Goal: Information Seeking & Learning: Check status

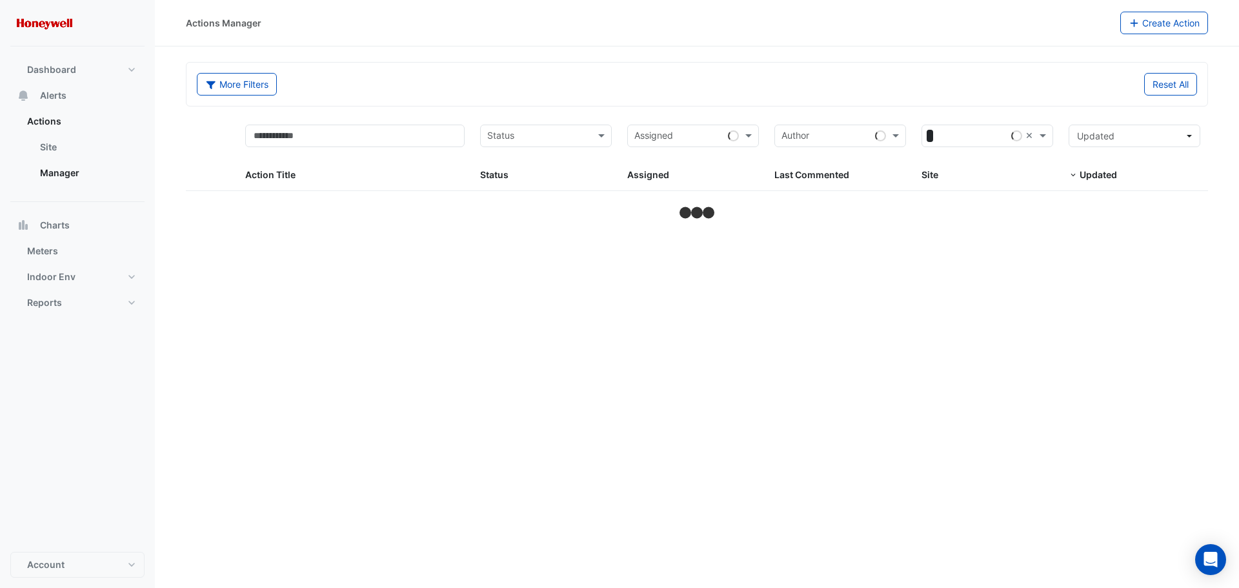
select select "**"
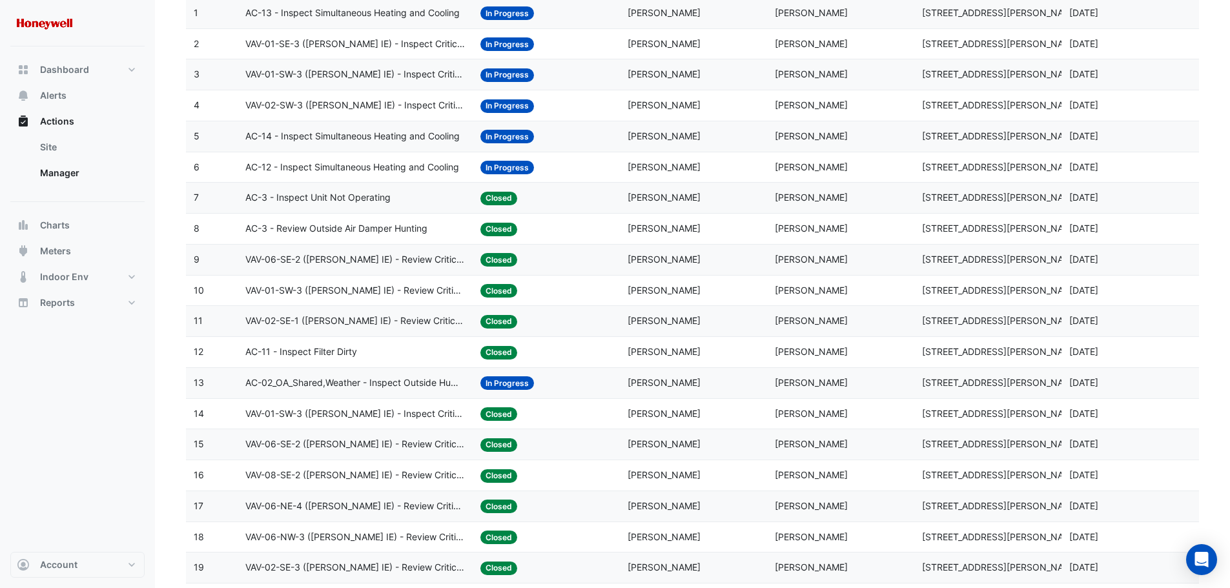
scroll to position [129, 0]
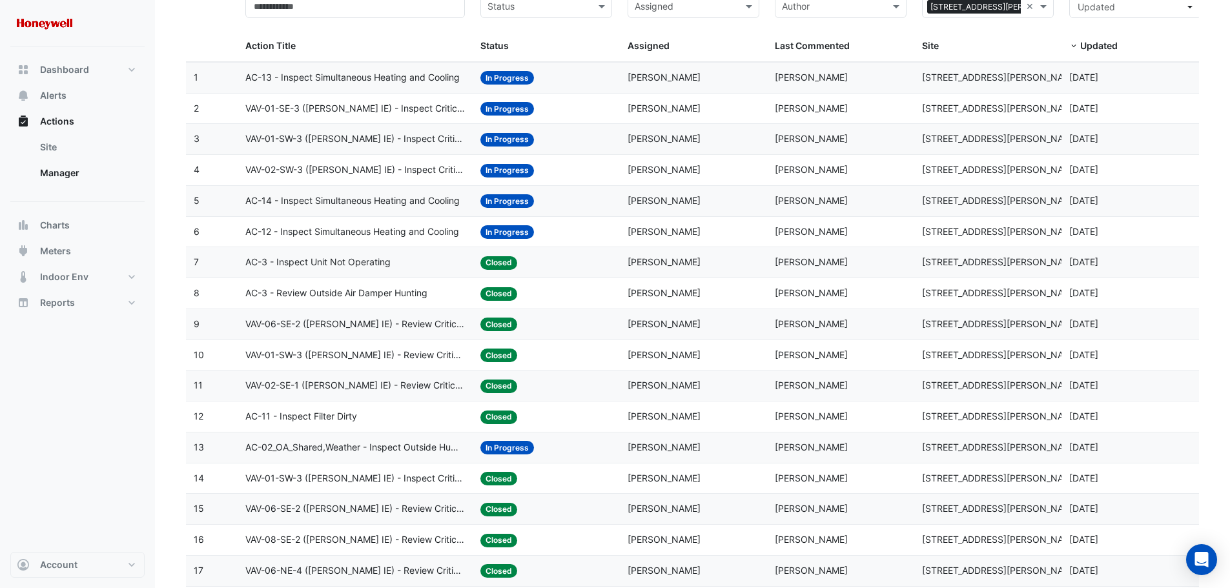
click at [382, 230] on span "AC-12 - Inspect Simultaneous Heating and Cooling" at bounding box center [352, 232] width 214 height 15
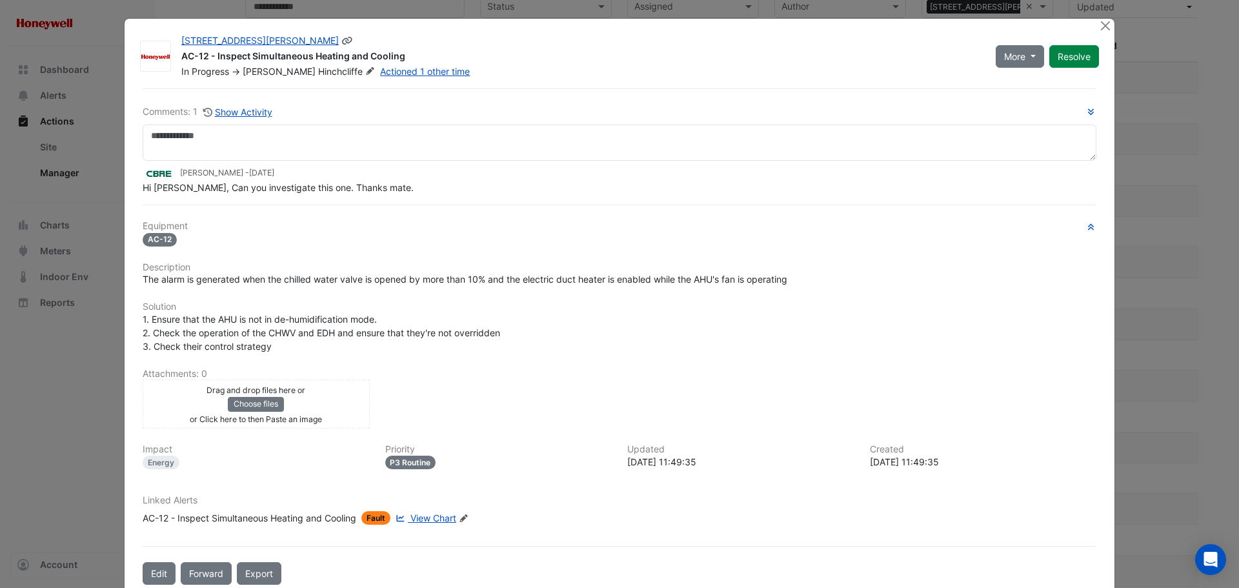
drag, startPoint x: 402, startPoint y: 54, endPoint x: 174, endPoint y: 59, distance: 228.0
click at [174, 59] on div "[STREET_ADDRESS][PERSON_NAME] AC-12 - Inspect Simultaneous Heating and Cooling …" at bounding box center [581, 56] width 815 height 44
copy div "AC-12 - Inspect Simultaneous Heating and Cooling"
click at [1107, 28] on button "Close" at bounding box center [1106, 26] width 14 height 14
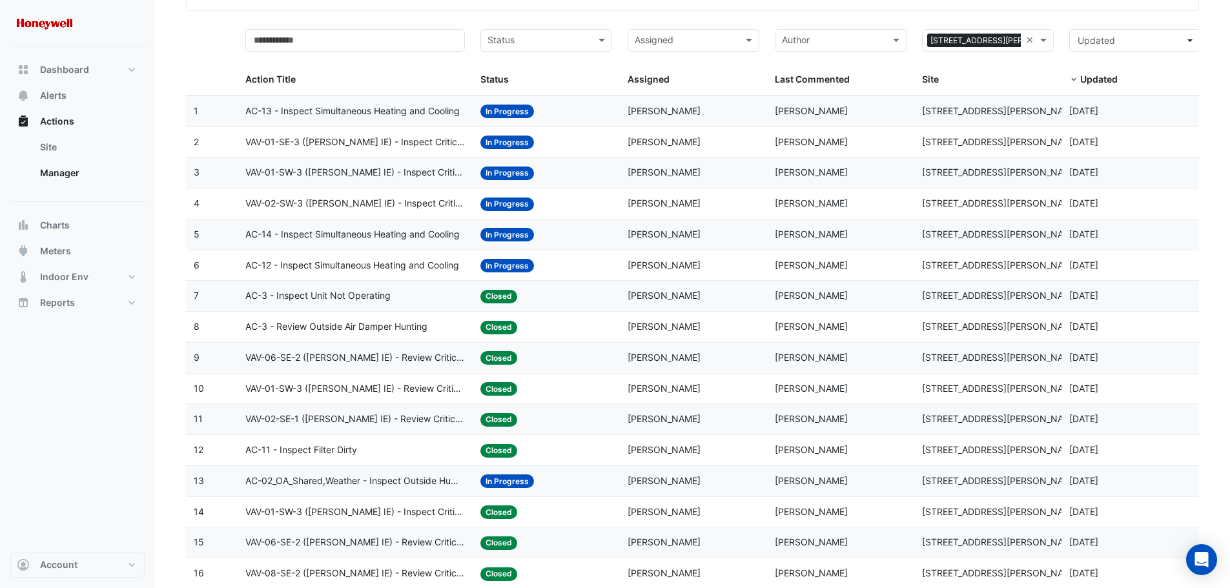
scroll to position [65, 0]
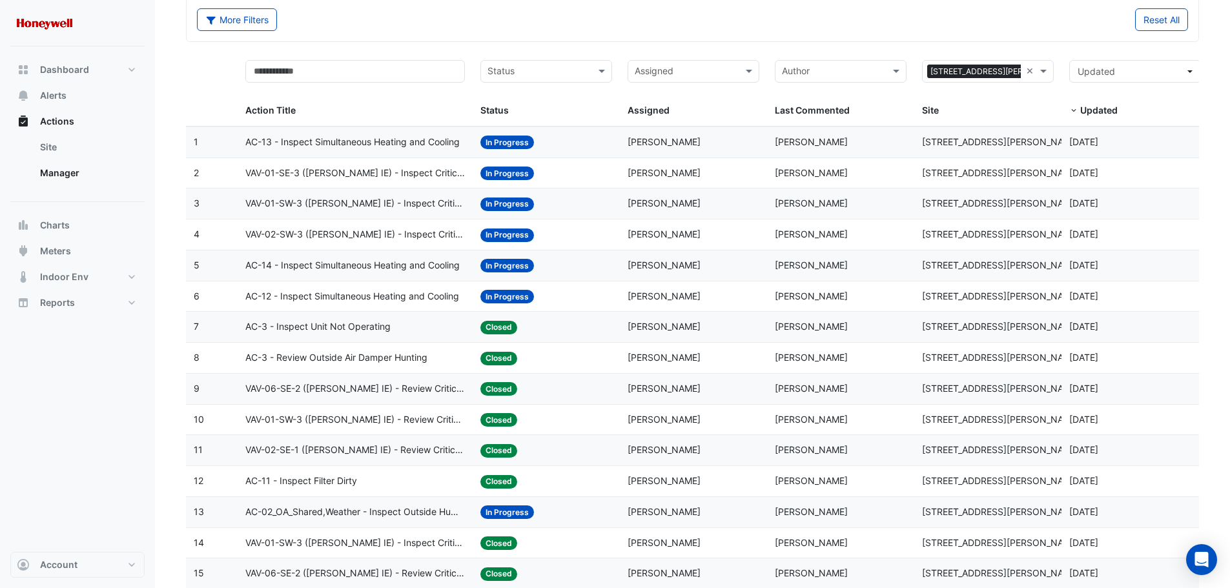
click at [356, 136] on span "AC-13 - Inspect Simultaneous Heating and Cooling" at bounding box center [352, 142] width 214 height 15
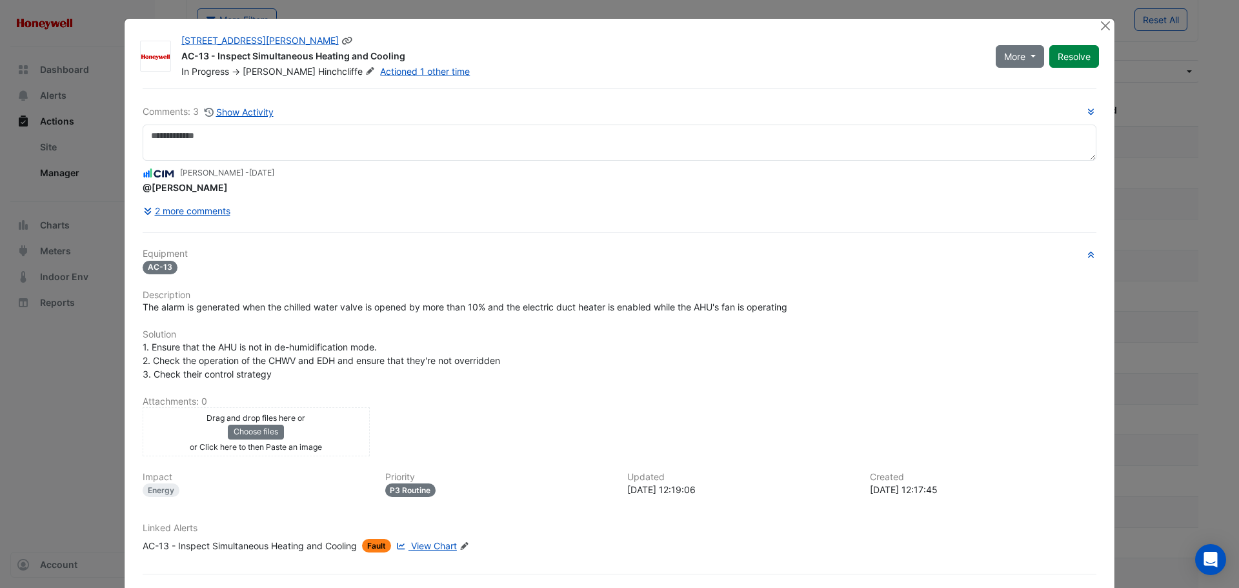
drag, startPoint x: 404, startPoint y: 56, endPoint x: 179, endPoint y: 57, distance: 225.3
click at [181, 57] on div "AC-13 - Inspect Simultaneous Heating and Cooling" at bounding box center [580, 57] width 799 height 15
copy div "AC-13 - Inspect Simultaneous Heating and Cooling"
click at [1099, 27] on button "Close" at bounding box center [1106, 26] width 14 height 14
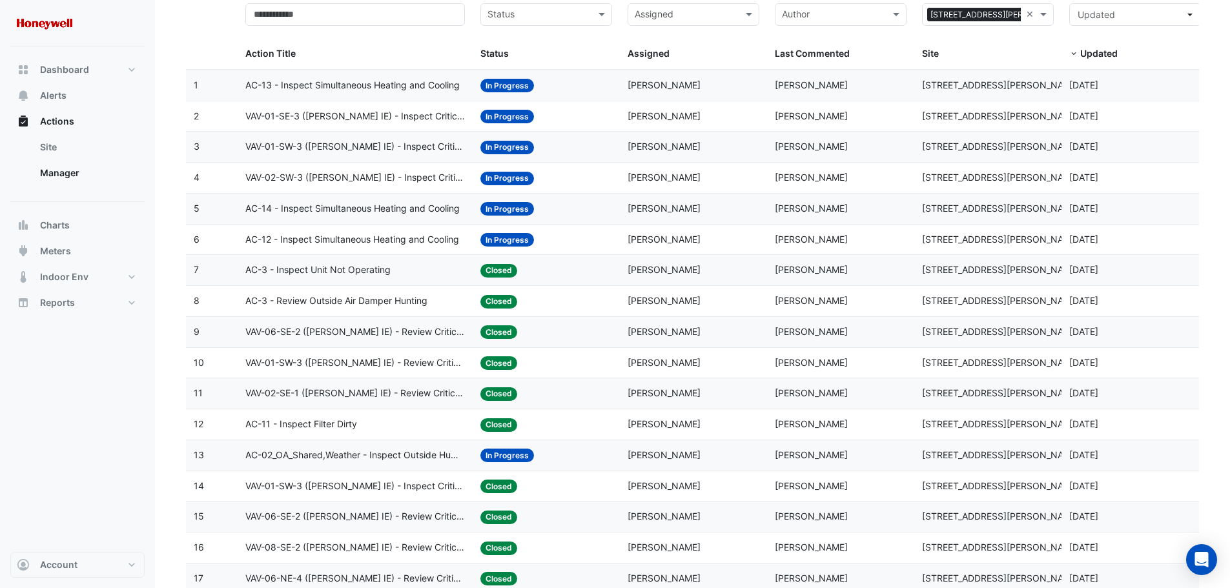
scroll to position [129, 0]
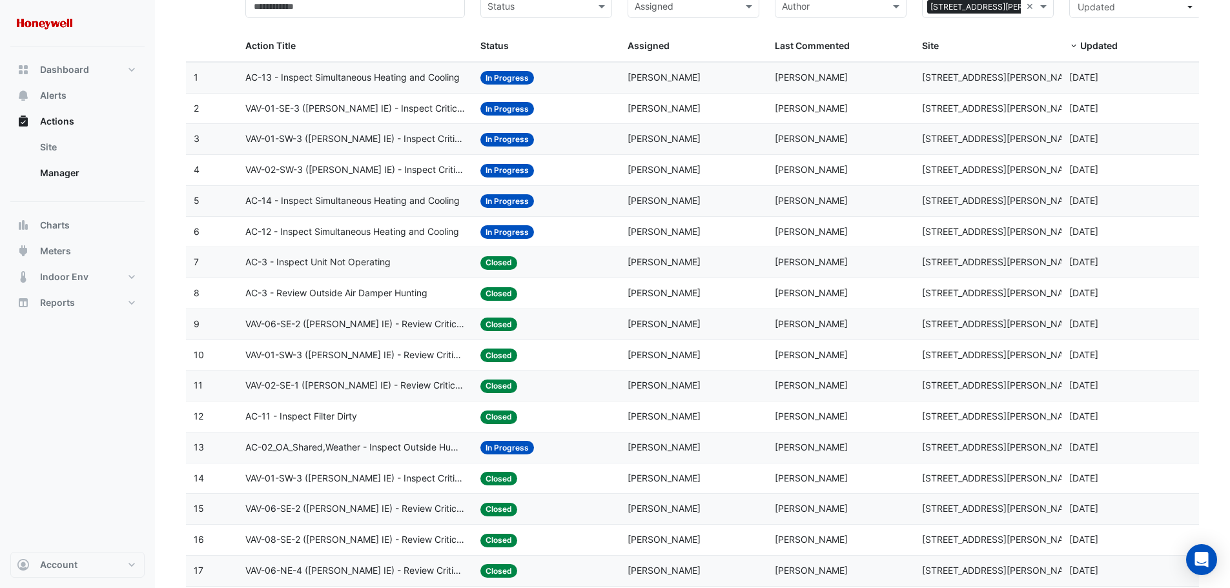
click at [334, 199] on span "AC-14 - Inspect Simultaneous Heating and Cooling" at bounding box center [352, 201] width 214 height 15
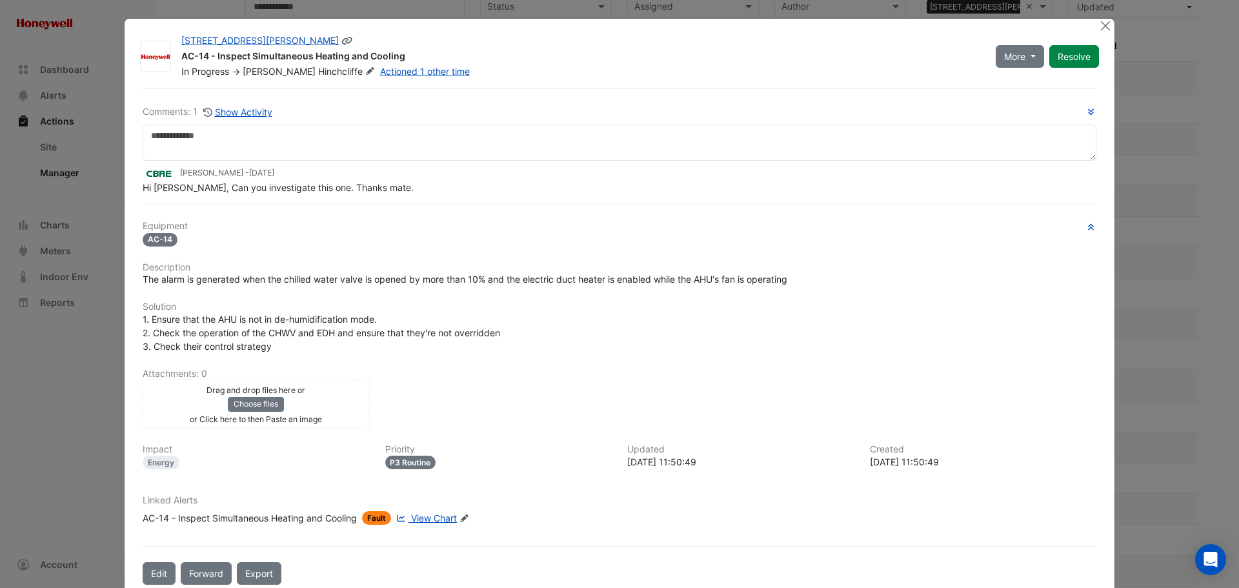
drag, startPoint x: 404, startPoint y: 57, endPoint x: 176, endPoint y: 63, distance: 228.6
click at [176, 63] on div "[STREET_ADDRESS][PERSON_NAME] AC-14 - Inspect Simultaneous Heating and Cooling …" at bounding box center [581, 56] width 815 height 44
copy div "AC-14 - Inspect Simultaneous Heating and Cooling"
drag, startPoint x: 372, startPoint y: 183, endPoint x: 133, endPoint y: 185, distance: 238.9
click at [135, 185] on div "Comments: 1 Show Activity [PERSON_NAME] - [DATE] Hi [PERSON_NAME], Can you inve…" at bounding box center [620, 336] width 970 height 496
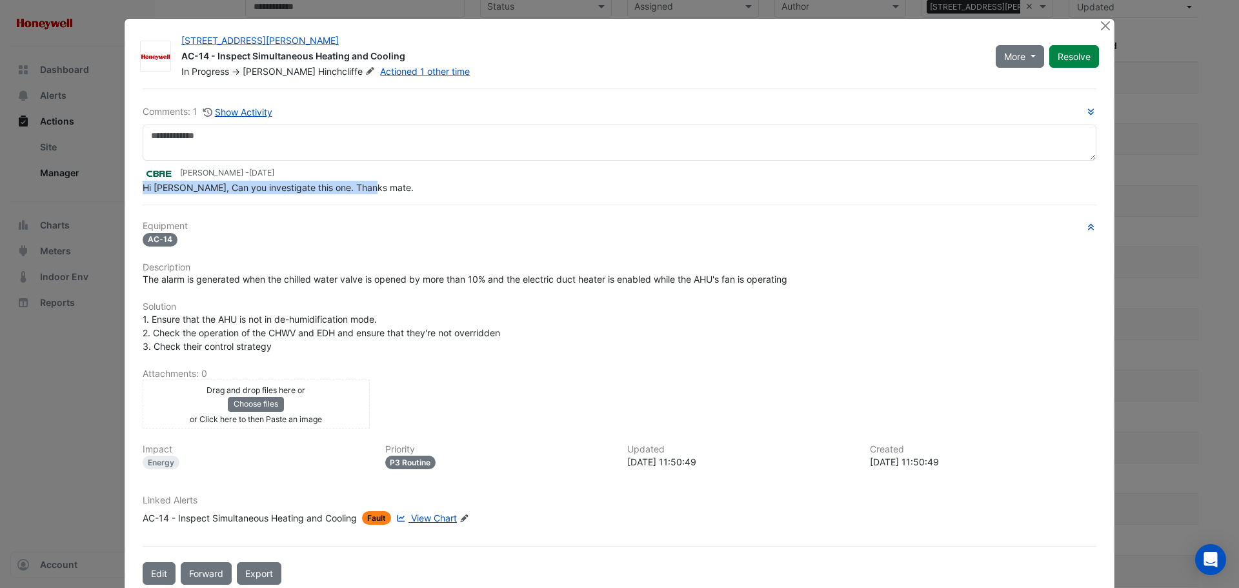
copy span "Hi [PERSON_NAME], Can you investigate this one. Thanks mate."
click at [1099, 28] on button "Close" at bounding box center [1106, 26] width 14 height 14
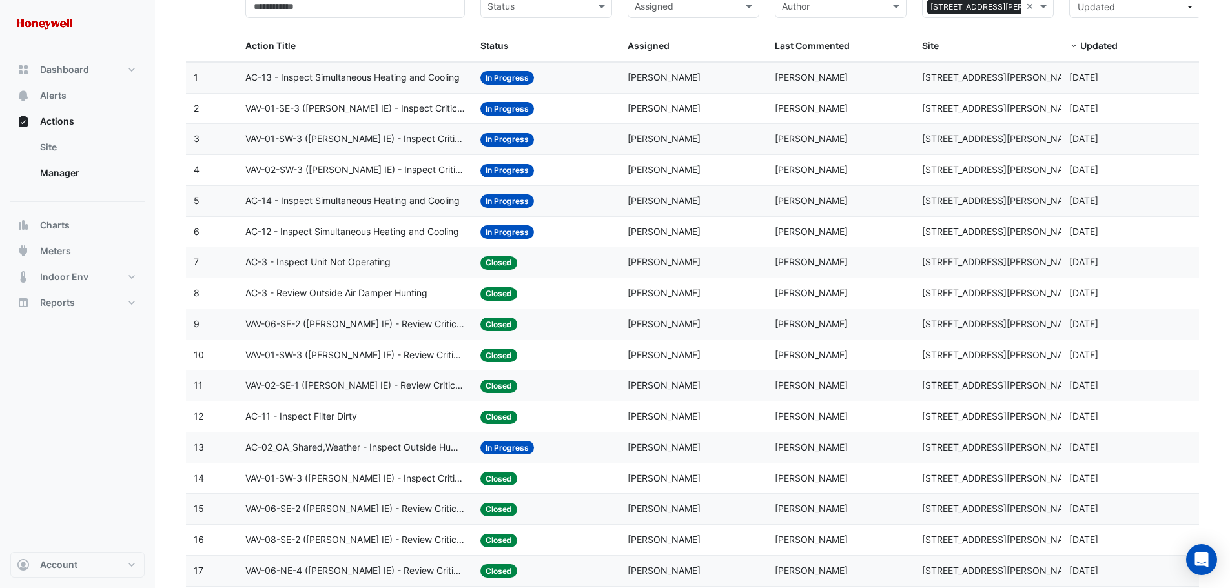
click at [331, 234] on span "AC-12 - Inspect Simultaneous Heating and Cooling" at bounding box center [352, 232] width 214 height 15
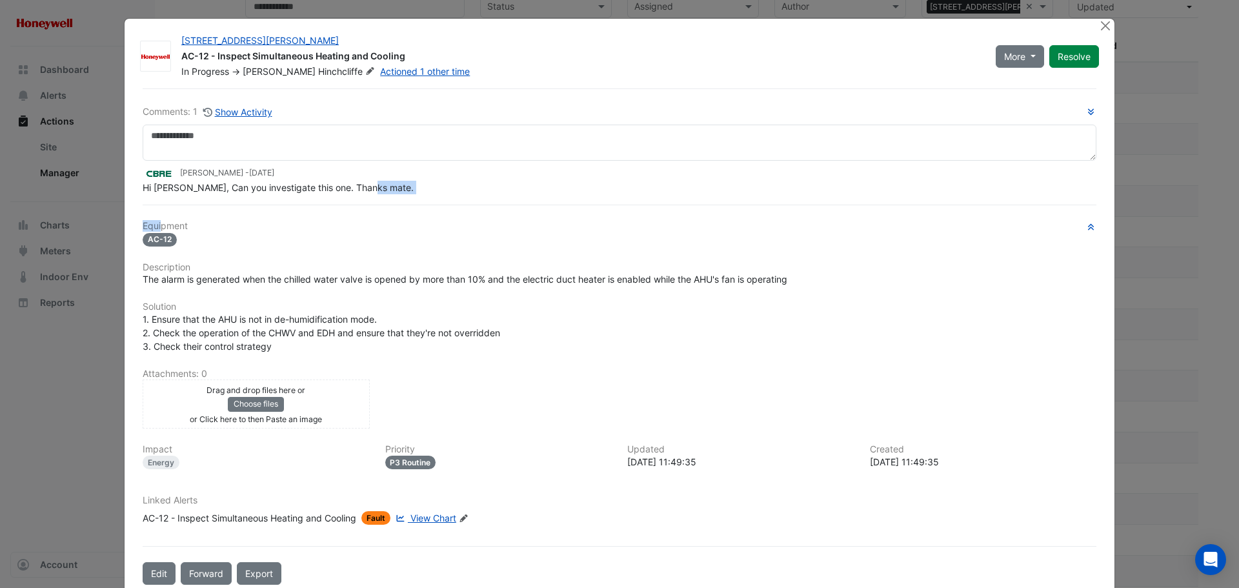
drag, startPoint x: 369, startPoint y: 214, endPoint x: 159, endPoint y: 212, distance: 209.8
click at [159, 212] on div "Comments: 1 Show Activity [PERSON_NAME] - [DATE] Hi [PERSON_NAME], Can you inve…" at bounding box center [620, 336] width 970 height 496
click at [377, 198] on div "Comments: 1 Show Activity [PERSON_NAME] - [DATE] Hi [PERSON_NAME], Can you inve…" at bounding box center [620, 336] width 970 height 496
drag, startPoint x: 372, startPoint y: 190, endPoint x: 139, endPoint y: 190, distance: 232.4
click at [143, 190] on div "Hi [PERSON_NAME], Can you investigate this one. Thanks mate." at bounding box center [620, 188] width 954 height 14
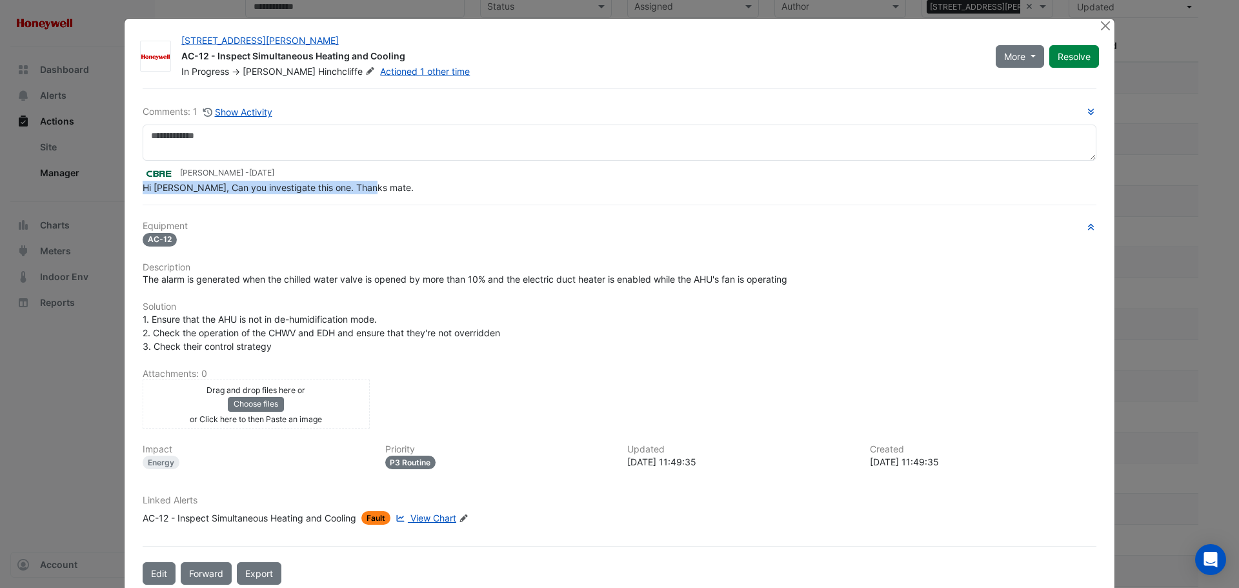
copy span "Hi [PERSON_NAME], Can you investigate this one. Thanks mate."
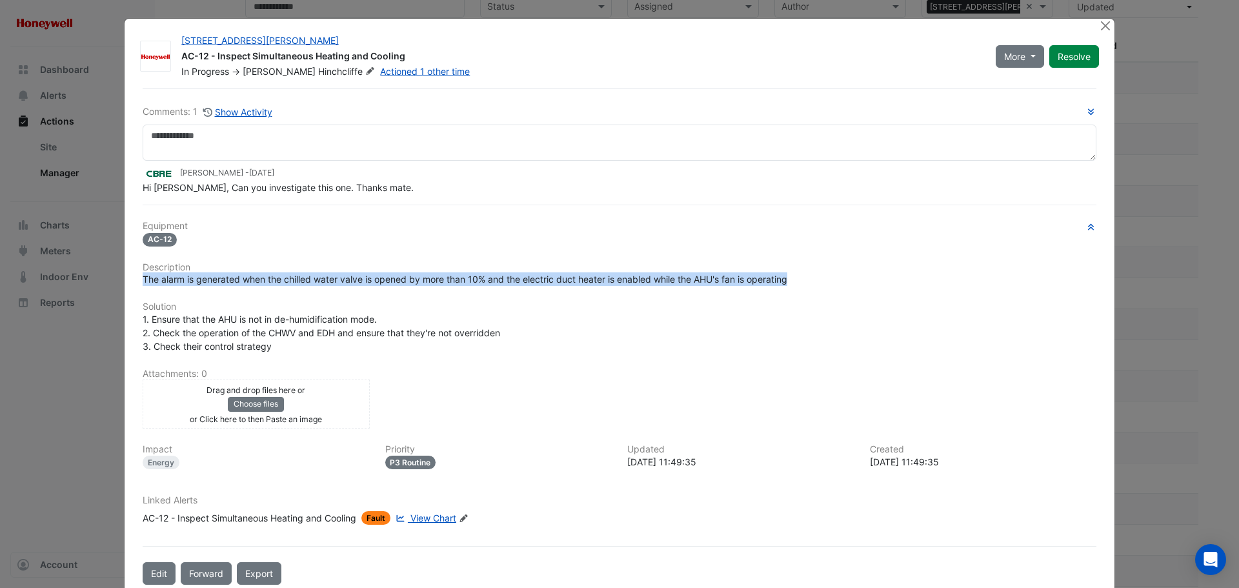
drag, startPoint x: 791, startPoint y: 280, endPoint x: 88, endPoint y: 284, distance: 703.7
click at [88, 284] on ngb-modal-window "[STREET_ADDRESS][PERSON_NAME] AC-12 - Inspect Simultaneous Heating and Cooling …" at bounding box center [619, 294] width 1239 height 588
copy span "The alarm is generated when the chilled water valve is opened by more than 10% …"
click at [1099, 25] on button "Close" at bounding box center [1106, 26] width 14 height 14
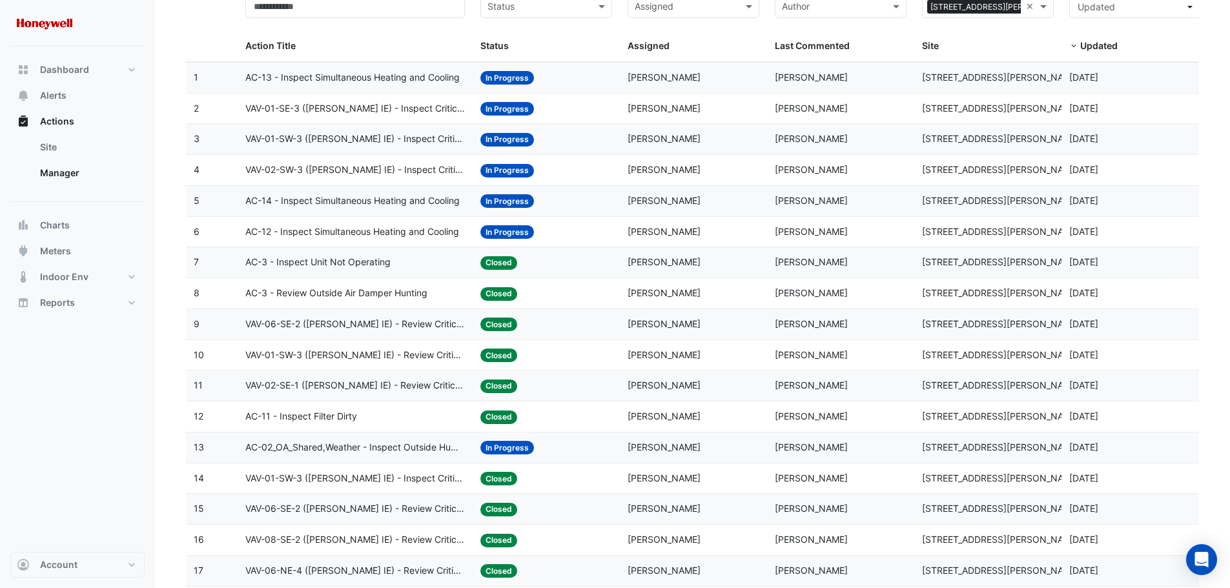
click at [340, 166] on span "VAV-02-SW-3 ([PERSON_NAME] IE) - Inspect Critical Sensor Broken" at bounding box center [355, 170] width 220 height 15
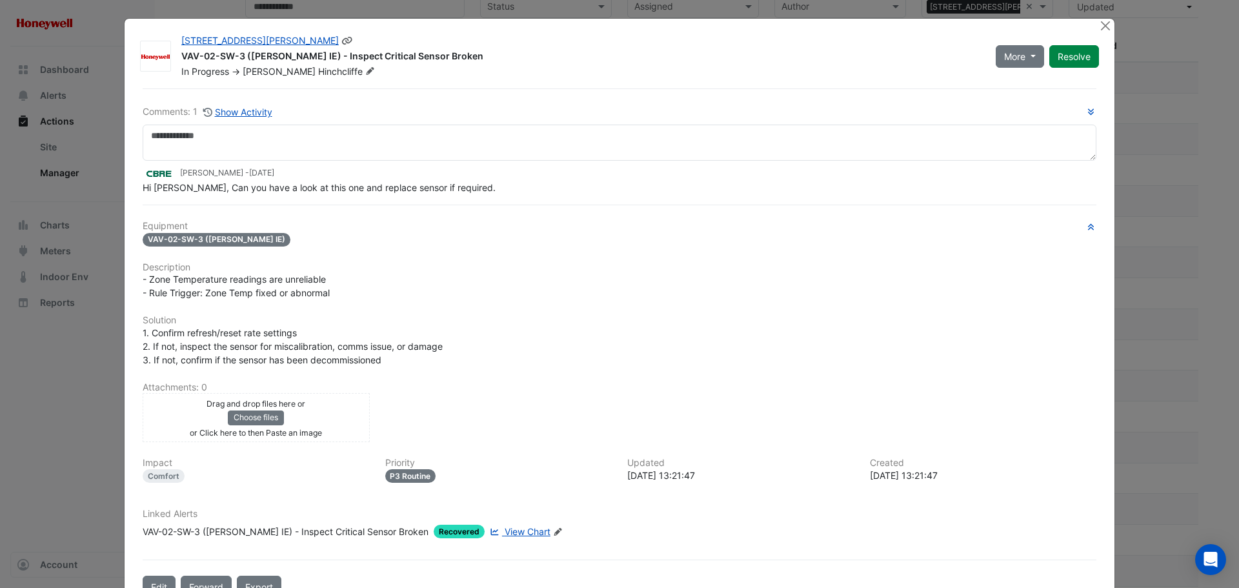
drag, startPoint x: 443, startPoint y: 56, endPoint x: 172, endPoint y: 55, distance: 270.5
click at [174, 55] on div "[STREET_ADDRESS][PERSON_NAME] VAV-02-SW-3 ([PERSON_NAME] IE) - Inspect Critical…" at bounding box center [581, 56] width 815 height 44
copy div "VAV-02-SW-3 ([PERSON_NAME] IE) - Inspect Critical Sensor Broken"
click at [1101, 28] on button "Close" at bounding box center [1106, 26] width 14 height 14
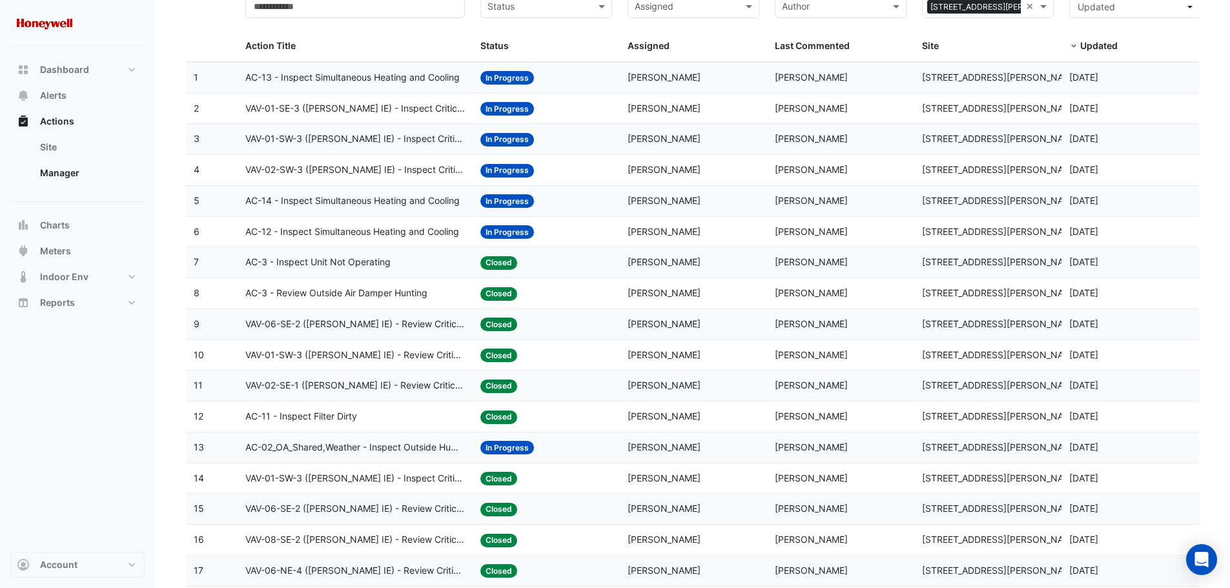
click at [341, 140] on span "VAV-01-SW-3 ([PERSON_NAME] IE) - Inspect Critical Sensor Broken" at bounding box center [355, 139] width 220 height 15
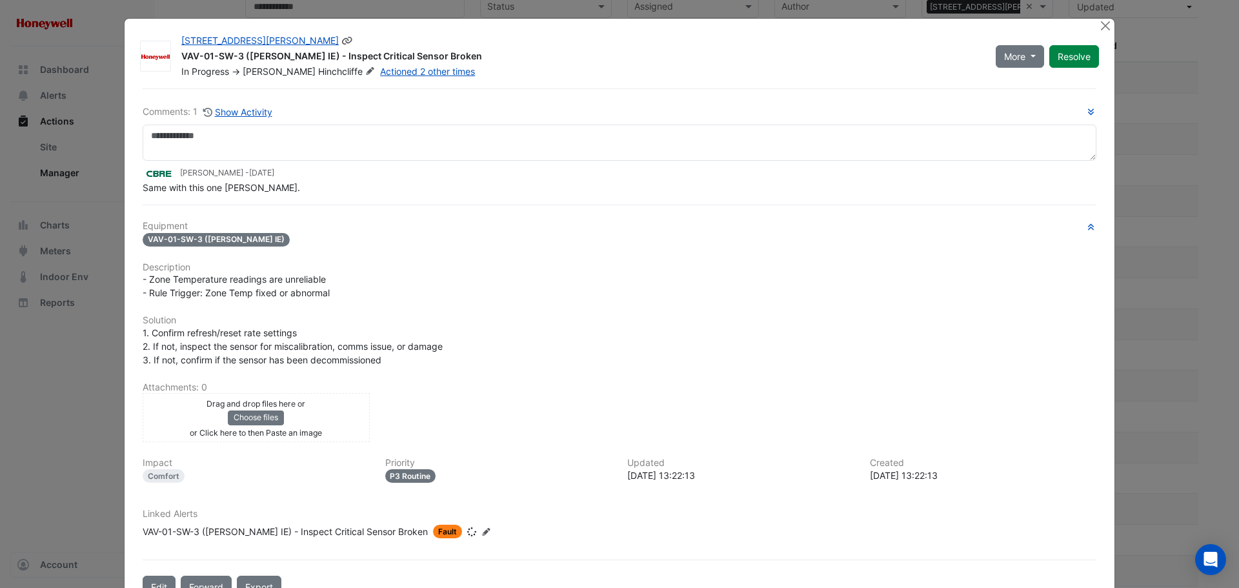
drag, startPoint x: 441, startPoint y: 59, endPoint x: 167, endPoint y: 57, distance: 274.4
click at [167, 57] on div "[STREET_ADDRESS][PERSON_NAME] VAV-01-SW-3 ([PERSON_NAME] IE) - Inspect Critical…" at bounding box center [620, 56] width 970 height 44
click at [245, 55] on div "VAV-01-SW-3 ([PERSON_NAME] IE) - Inspect Critical Sensor Broken" at bounding box center [580, 57] width 799 height 15
drag, startPoint x: 178, startPoint y: 57, endPoint x: 442, endPoint y: 56, distance: 264.0
click at [442, 56] on div "VAV-01-SW-3 ([PERSON_NAME] IE) - Inspect Critical Sensor Broken" at bounding box center [580, 57] width 799 height 15
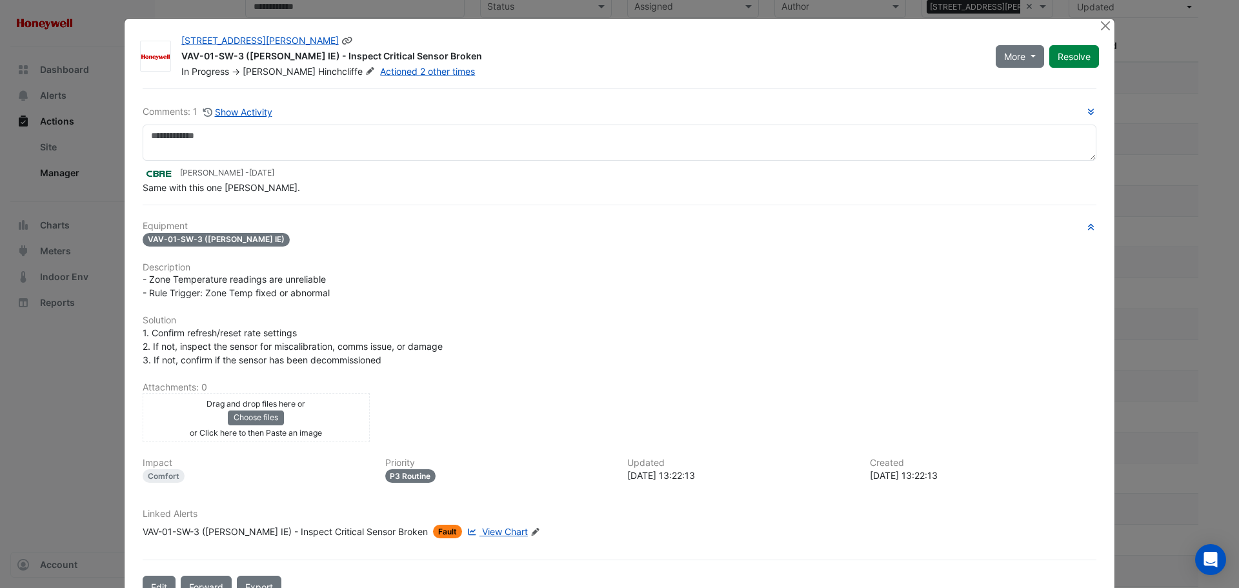
copy div "VAV-01-SW-3 ([PERSON_NAME] IE) - Inspect Critical Sensor Broken"
click at [1100, 30] on button "Close" at bounding box center [1106, 26] width 14 height 14
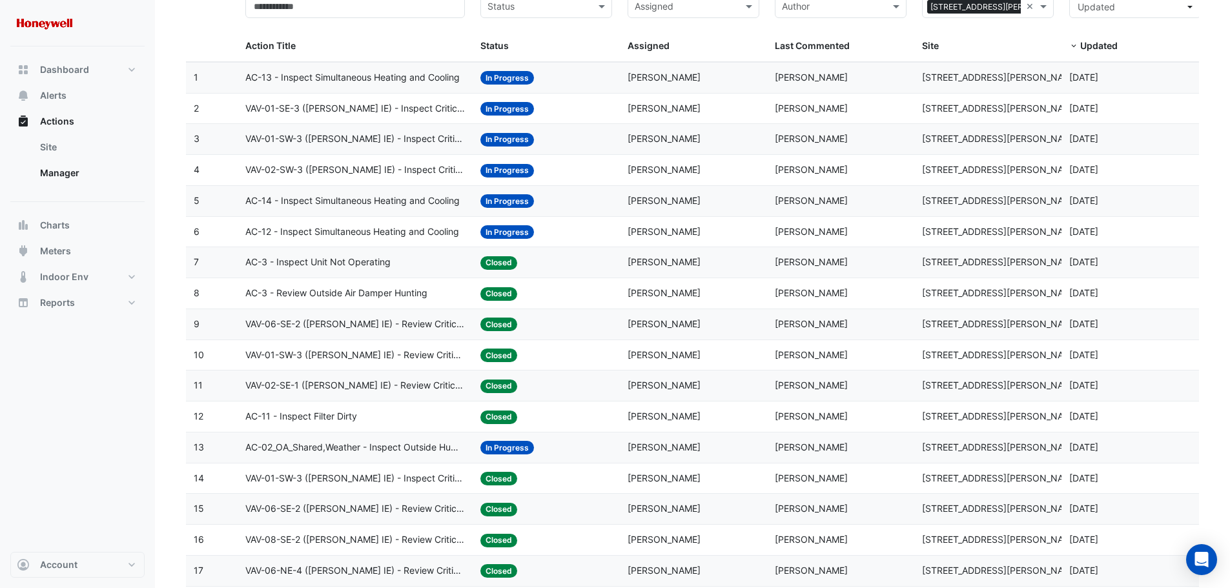
click at [276, 110] on span "VAV-01-SE-3 ([PERSON_NAME] IE) - Inspect Critical Sensor Broken" at bounding box center [355, 108] width 220 height 15
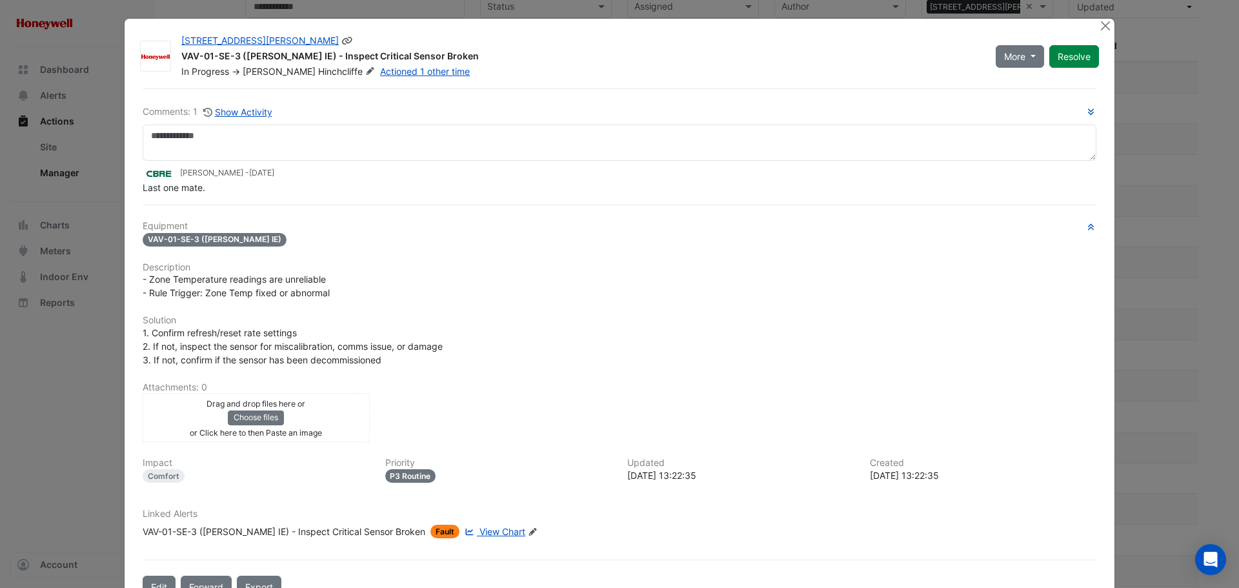
drag, startPoint x: 431, startPoint y: 55, endPoint x: 178, endPoint y: 61, distance: 252.5
click at [181, 61] on div "VAV-01-SE-3 ([PERSON_NAME] IE) - Inspect Critical Sensor Broken" at bounding box center [580, 57] width 799 height 15
copy div "VAV-01-SE-3 ([PERSON_NAME] IE) - Inspect Critical Sensor Broken"
click at [1103, 25] on button "Close" at bounding box center [1106, 26] width 14 height 14
